Goal: Find specific page/section: Find specific page/section

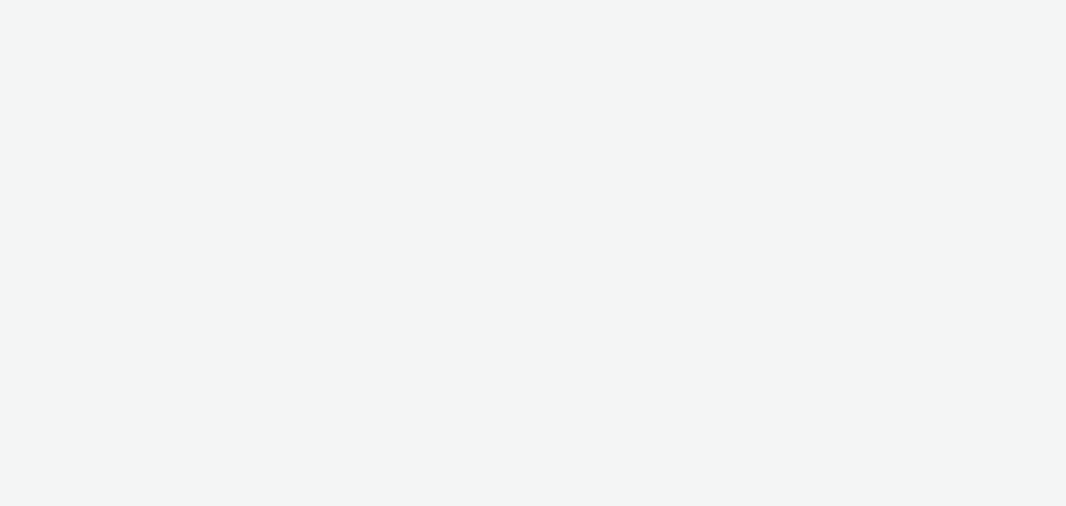
select select "c87e815b-22a1-47c7-876e-bd3135ce1a1d"
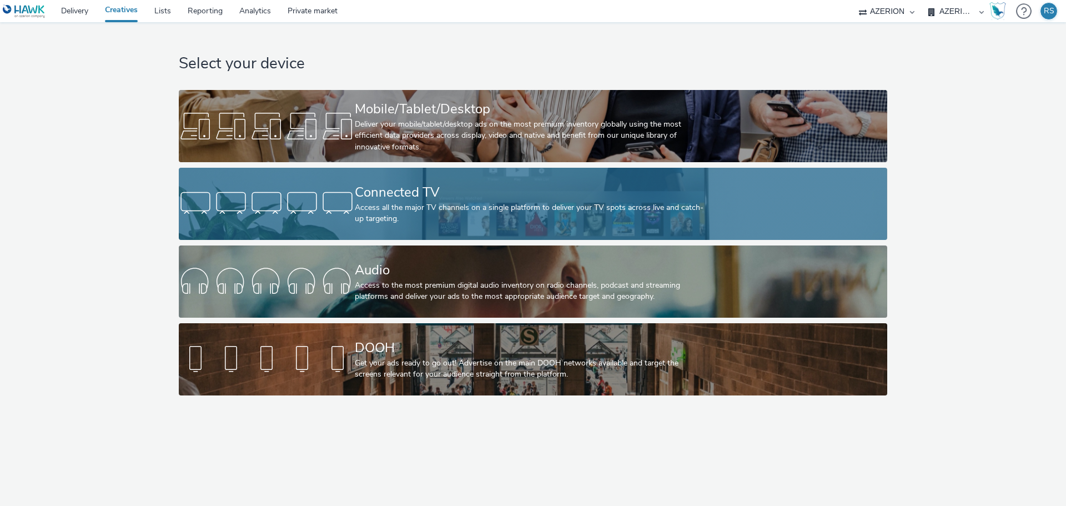
click at [433, 215] on div "Access all the major TV channels on a single platform to deliver your TV spots …" at bounding box center [531, 213] width 352 height 23
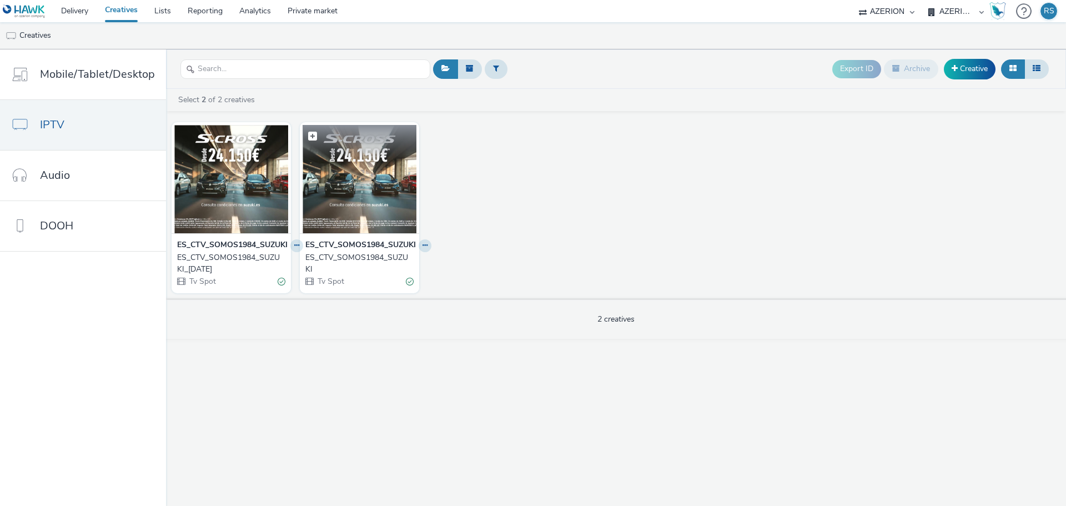
click at [378, 190] on img at bounding box center [360, 179] width 114 height 108
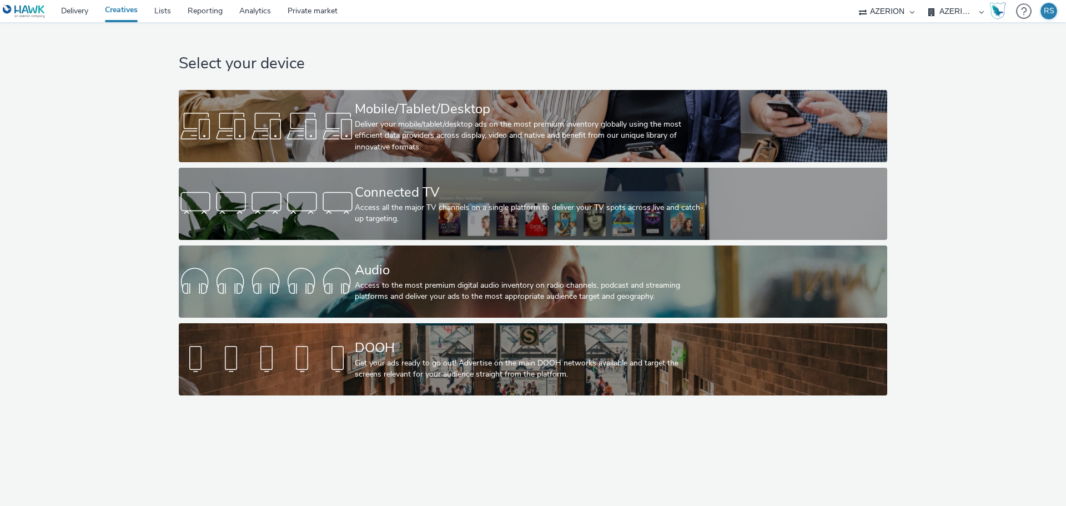
select select "c87e815b-22a1-47c7-876e-bd3135ce1a1d"
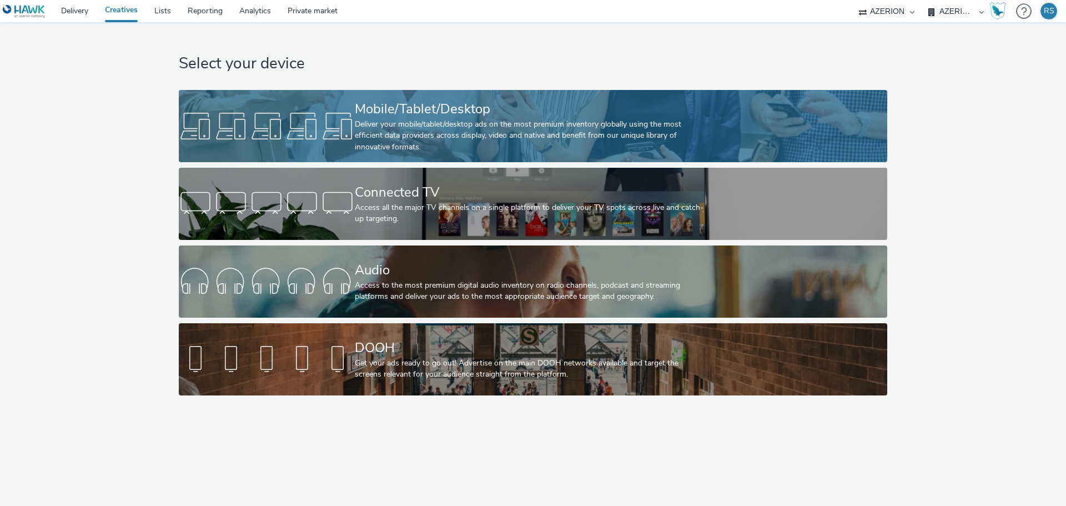
click at [378, 120] on div "Deliver your mobile/tablet/desktop ads on the most premium inventory globally u…" at bounding box center [531, 136] width 352 height 34
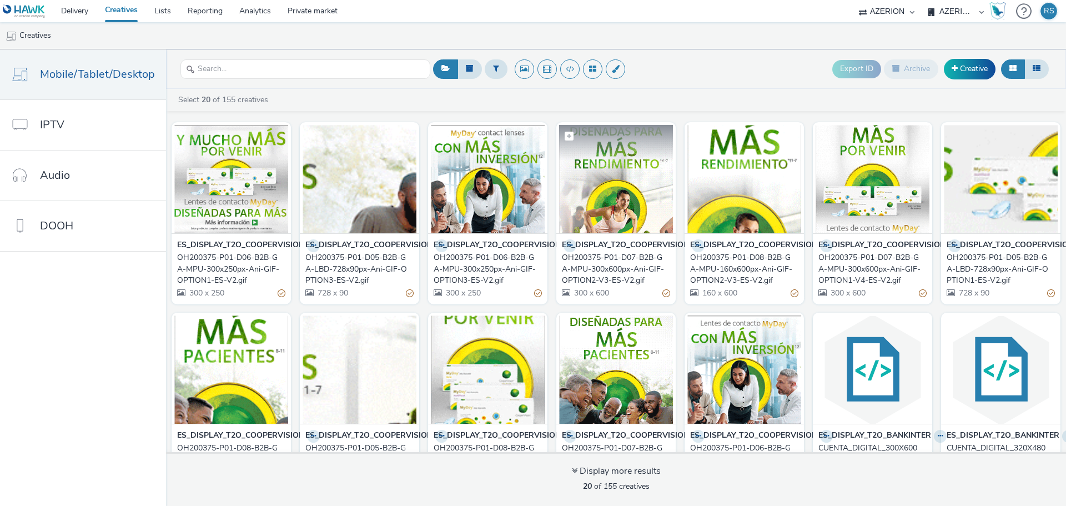
click at [606, 177] on img at bounding box center [616, 179] width 114 height 108
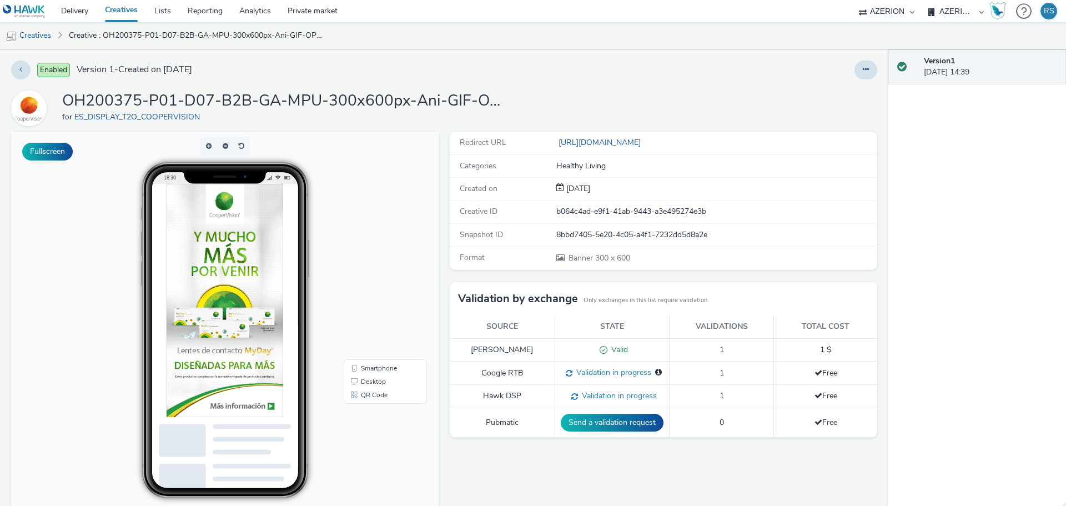
click at [248, 266] on img at bounding box center [225, 300] width 117 height 233
click at [60, 156] on button "Fullscreen" at bounding box center [47, 152] width 51 height 18
